Goal: Information Seeking & Learning: Learn about a topic

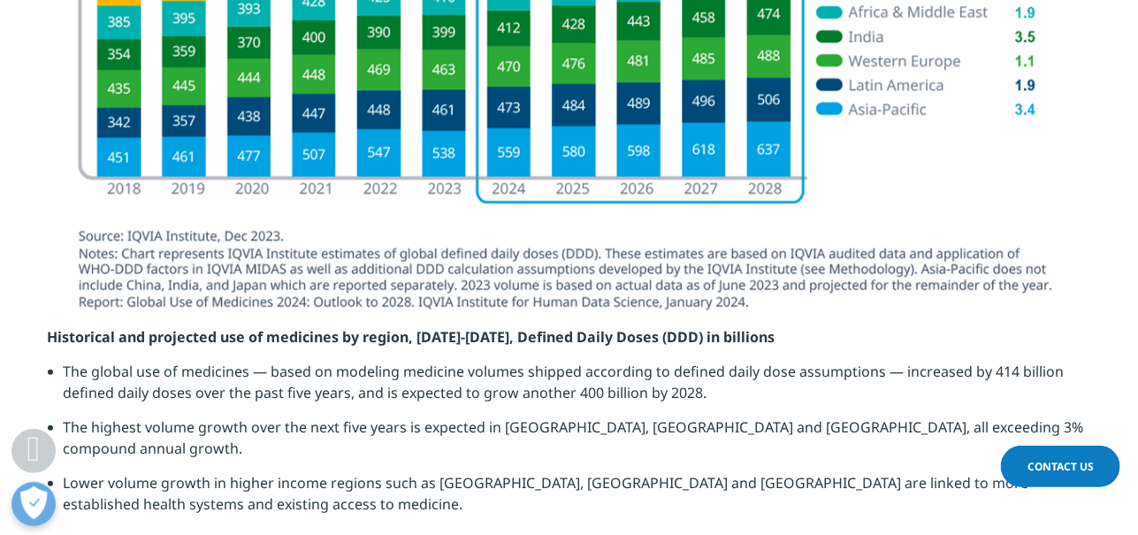
scroll to position [2231, 0]
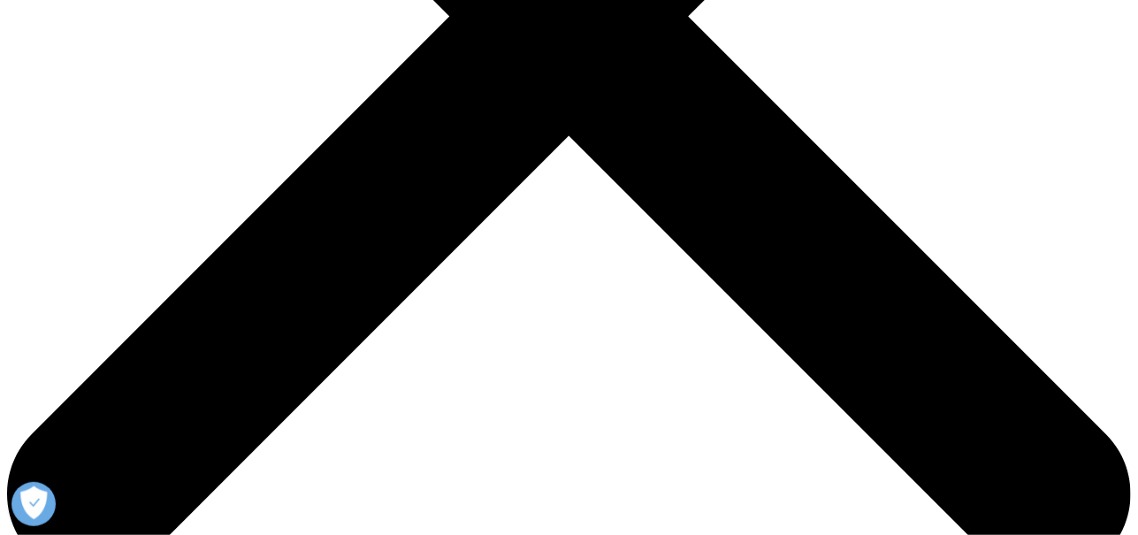
scroll to position [584, 0]
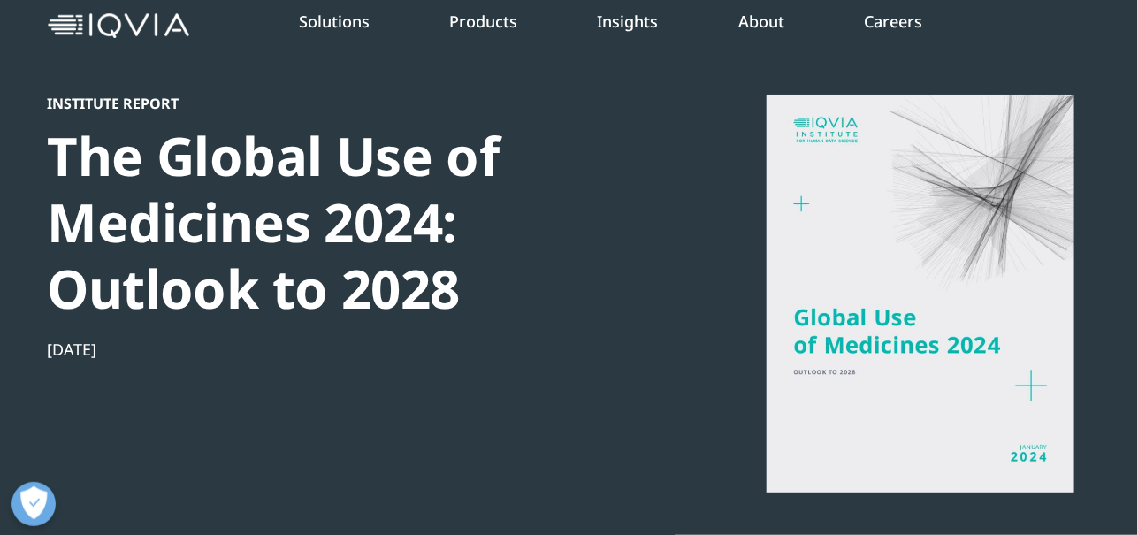
scroll to position [78, 0]
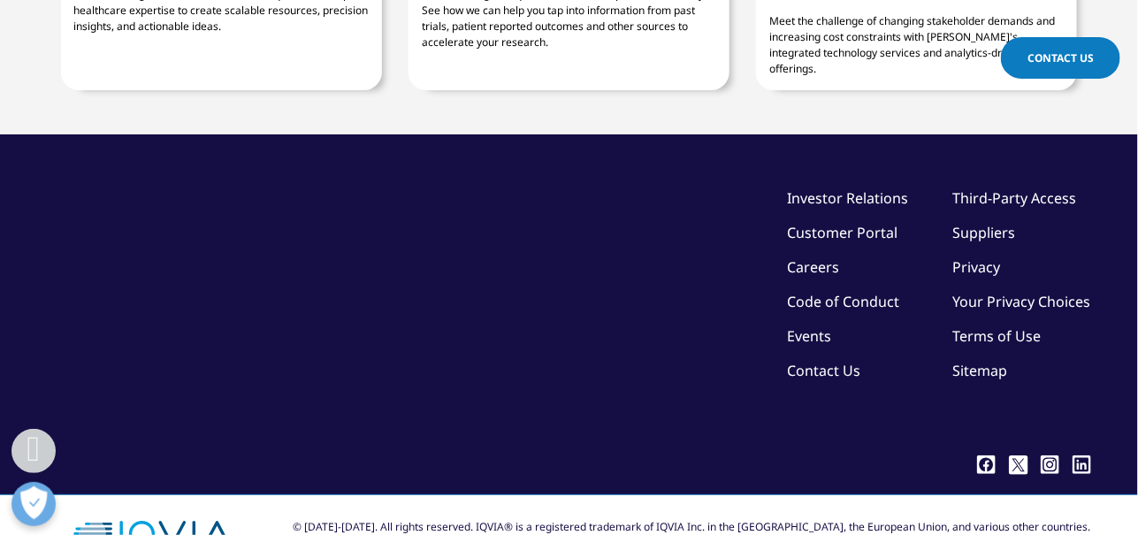
scroll to position [159, 0]
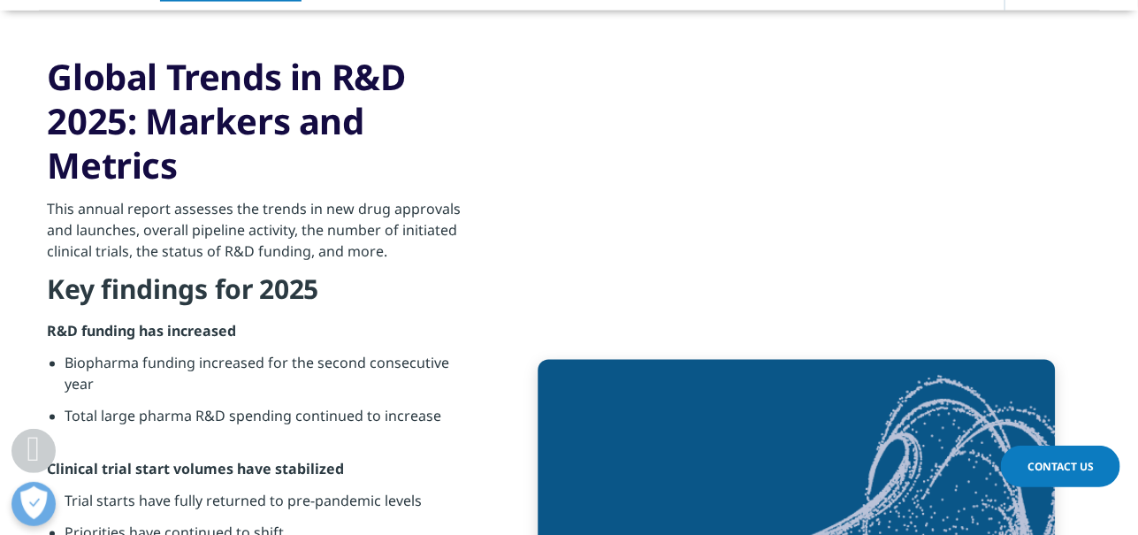
scroll to position [686, 0]
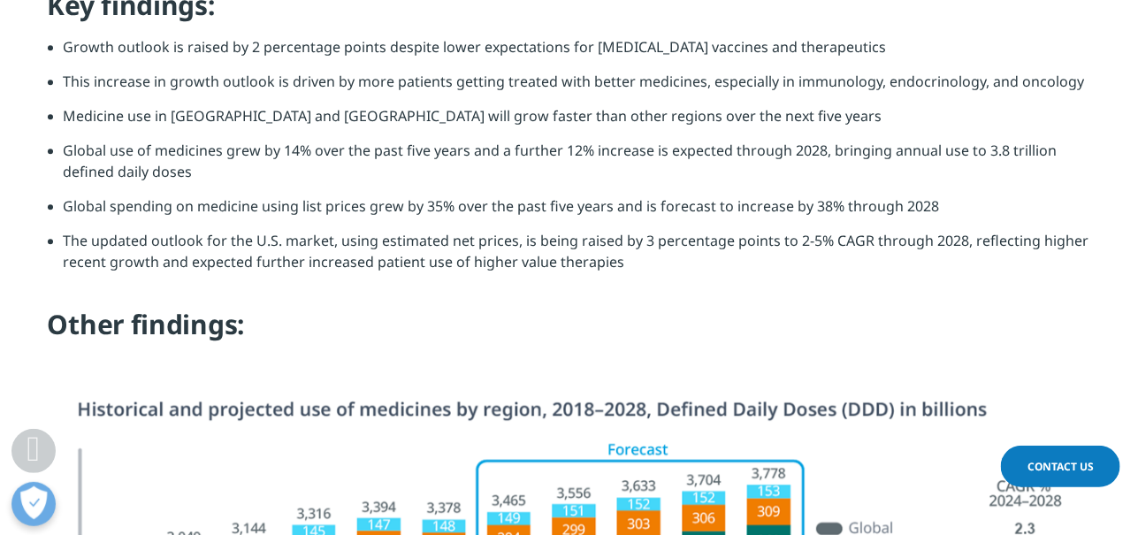
scroll to position [1853, 0]
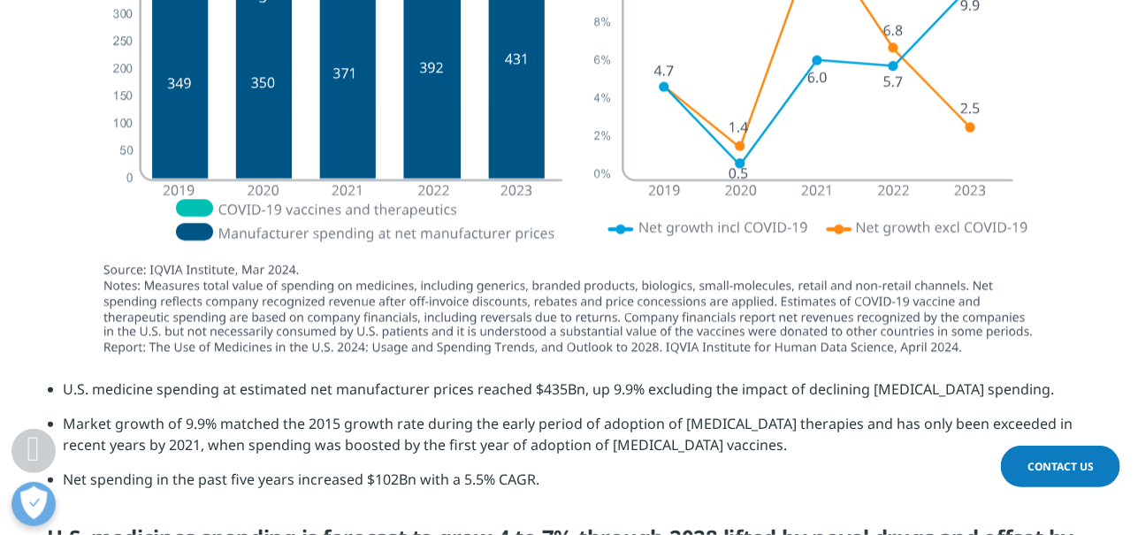
scroll to position [4323, 0]
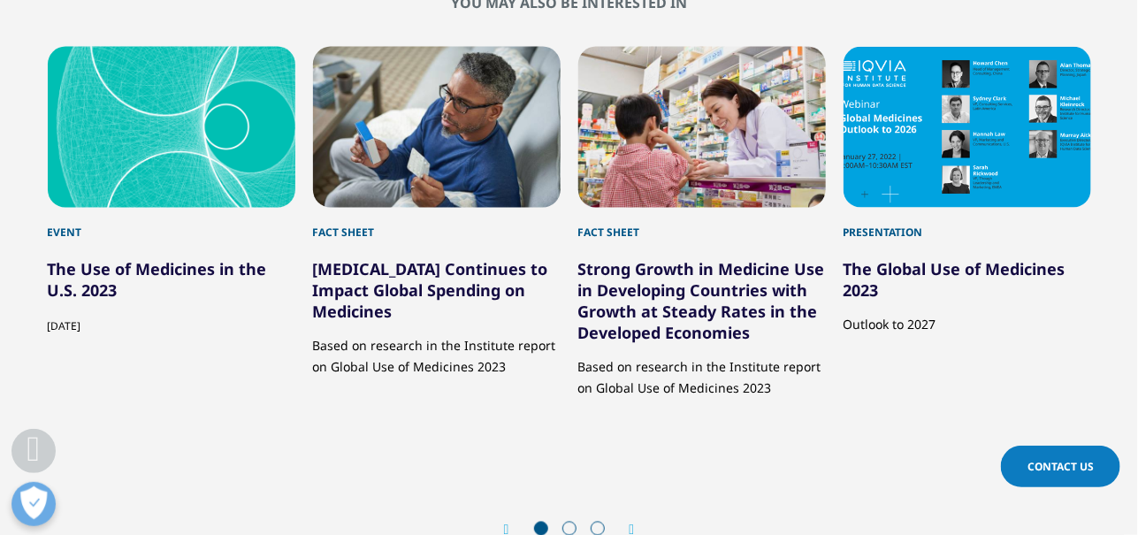
scroll to position [606, 0]
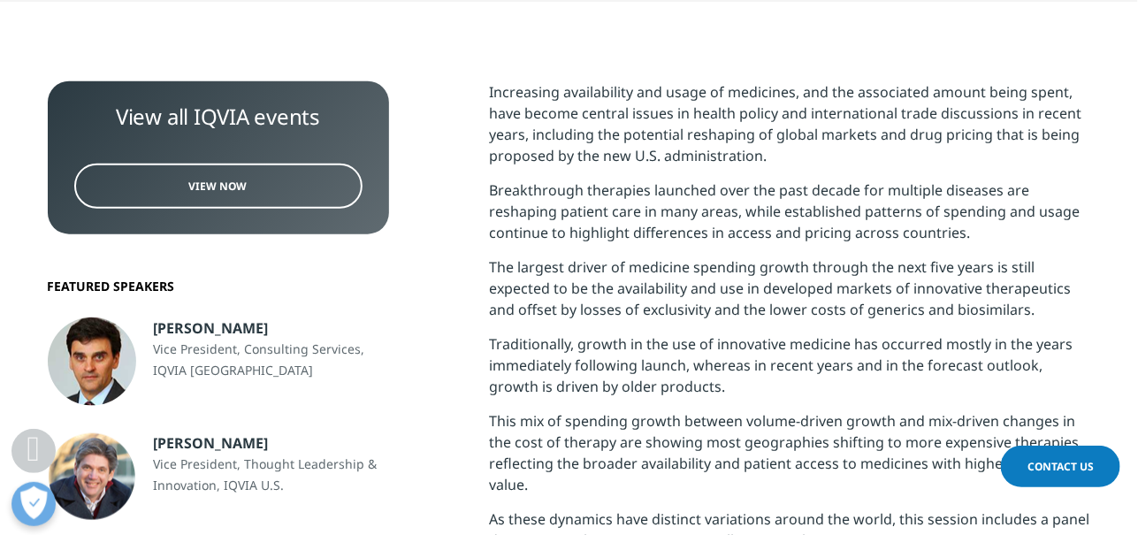
scroll to position [627, 0]
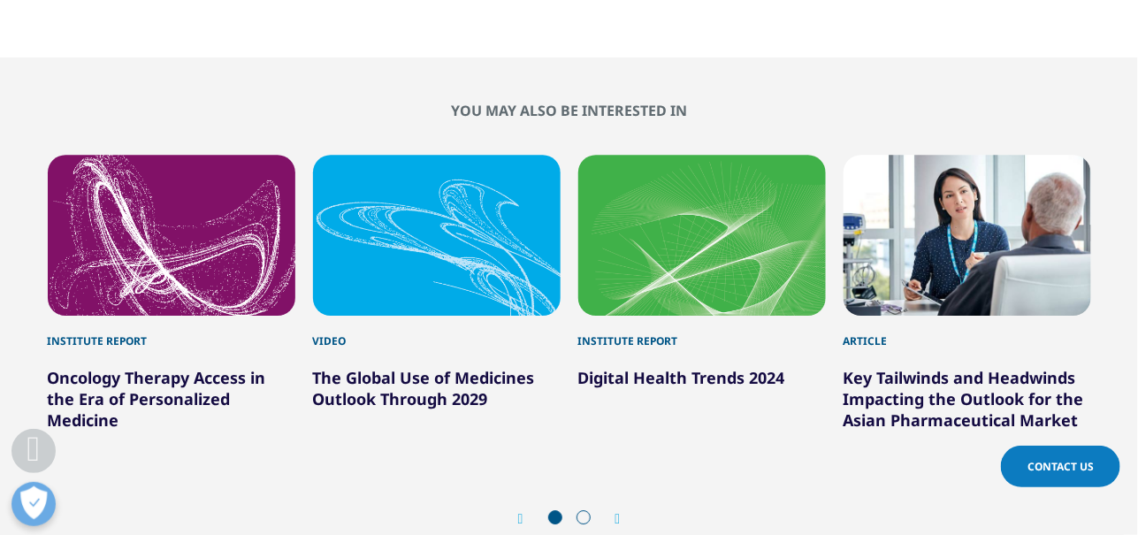
scroll to position [1935, 0]
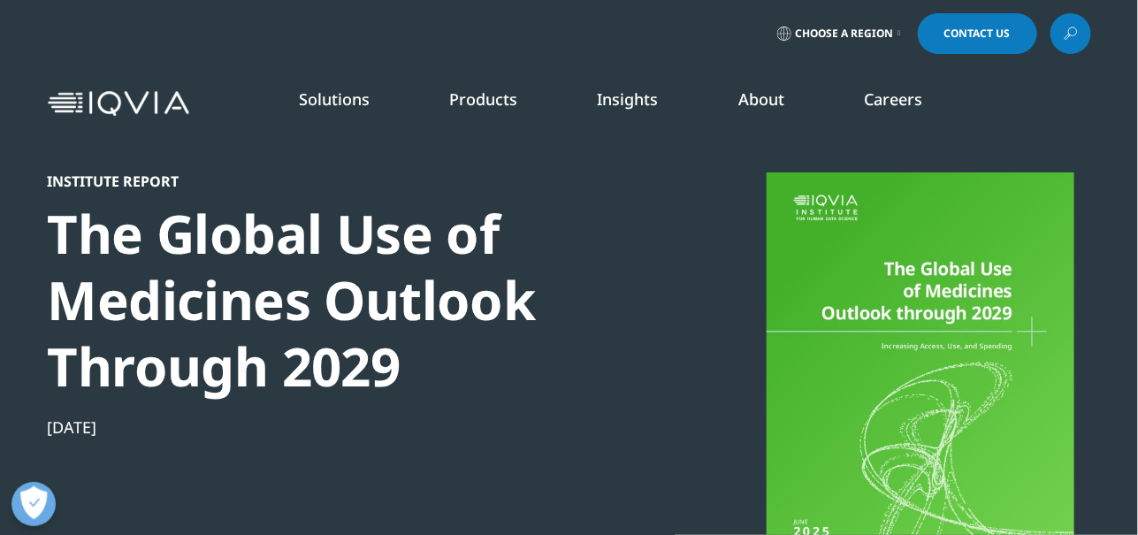
drag, startPoint x: 853, startPoint y: 268, endPoint x: 824, endPoint y: 340, distance: 78.1
click at [824, 340] on div at bounding box center [920, 371] width 341 height 398
click at [108, 124] on div "Solutions quick find a capability Clear Search Loading SOLUTIONS Research & Dev…" at bounding box center [569, 103] width 1043 height 83
click at [134, 95] on img at bounding box center [118, 104] width 141 height 26
